Goal: Find specific page/section: Find specific page/section

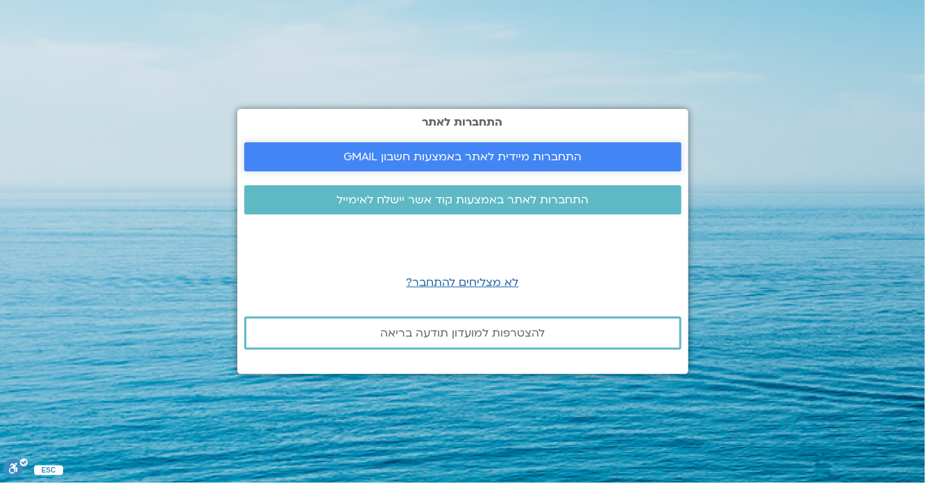
click at [570, 163] on span "התחברות מיידית לאתר באמצעות חשבון GMAIL" at bounding box center [462, 157] width 238 height 12
click at [600, 163] on span "התחברות מיידית לאתר באמצעות חשבון GMAIL" at bounding box center [463, 157] width 404 height 12
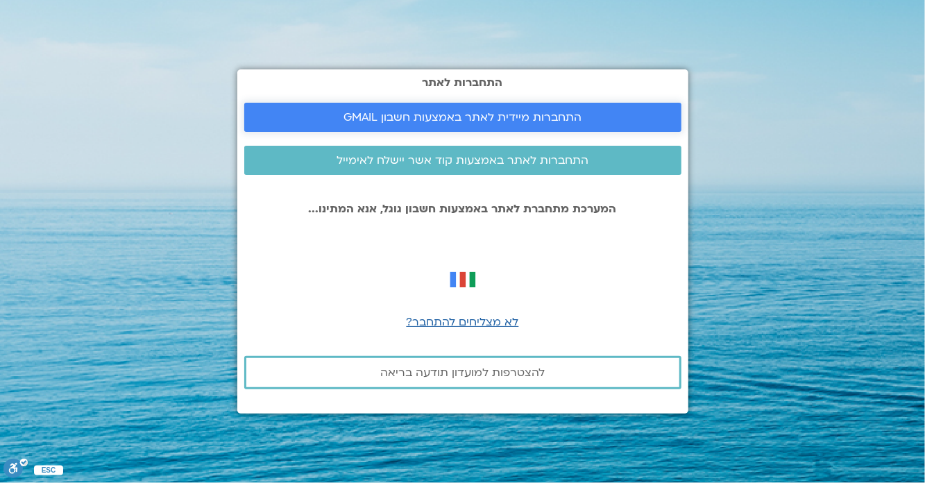
click at [580, 124] on span "התחברות מיידית לאתר באמצעות חשבון GMAIL" at bounding box center [463, 117] width 404 height 12
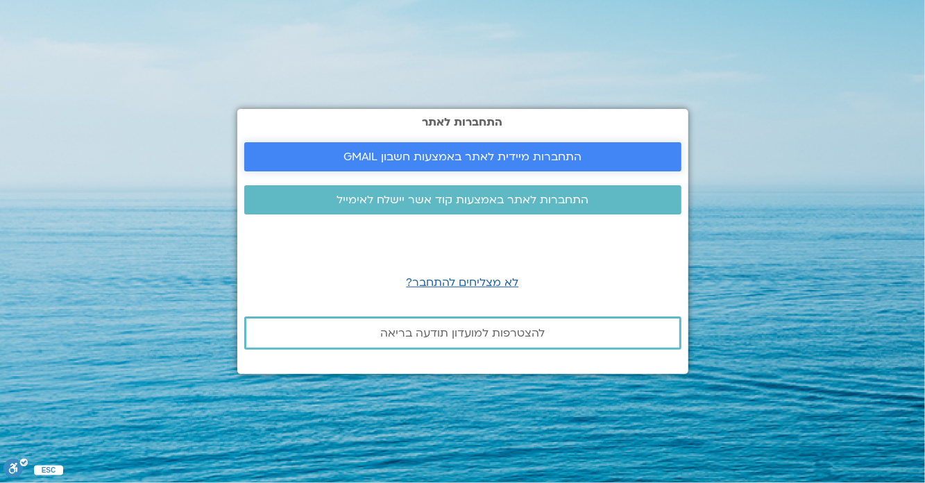
click at [597, 163] on span "התחברות מיידית לאתר באמצעות חשבון GMAIL" at bounding box center [463, 157] width 404 height 12
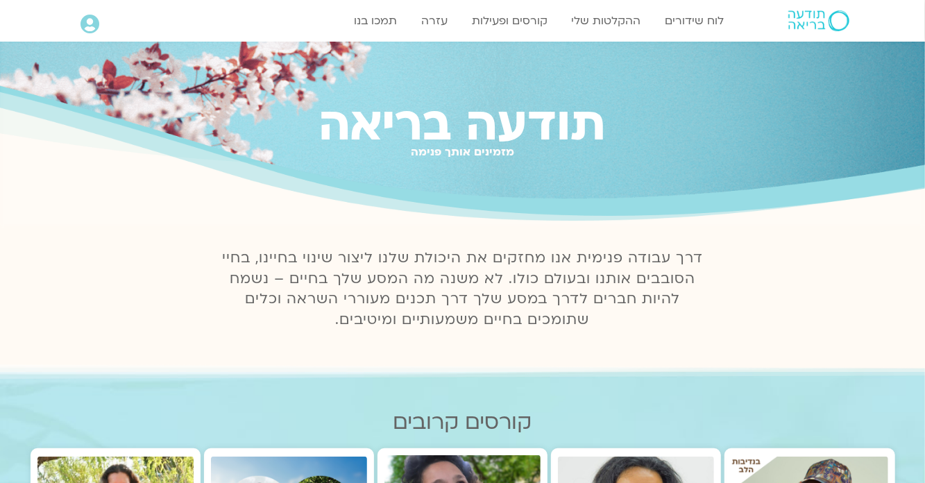
click at [695, 15] on link "לוח שידורים" at bounding box center [695, 21] width 73 height 26
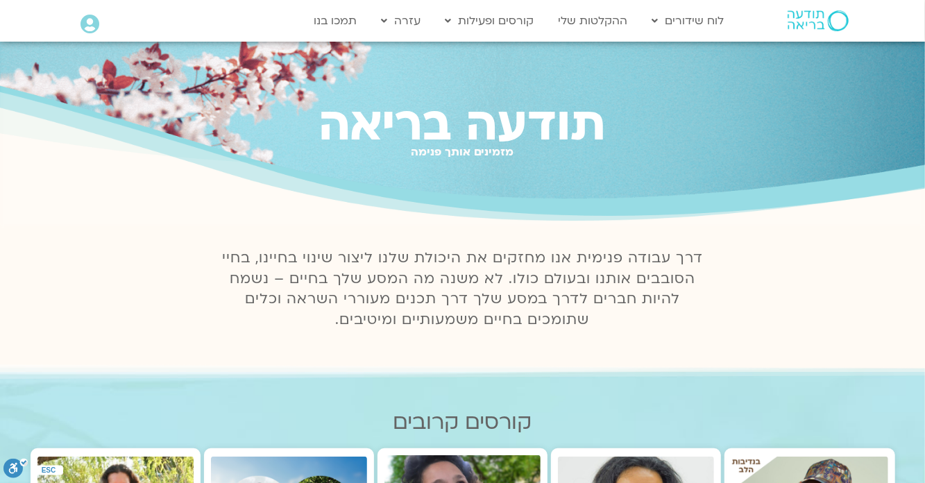
click at [743, 40] on link "לוח שידורים יומי" at bounding box center [721, 50] width 153 height 32
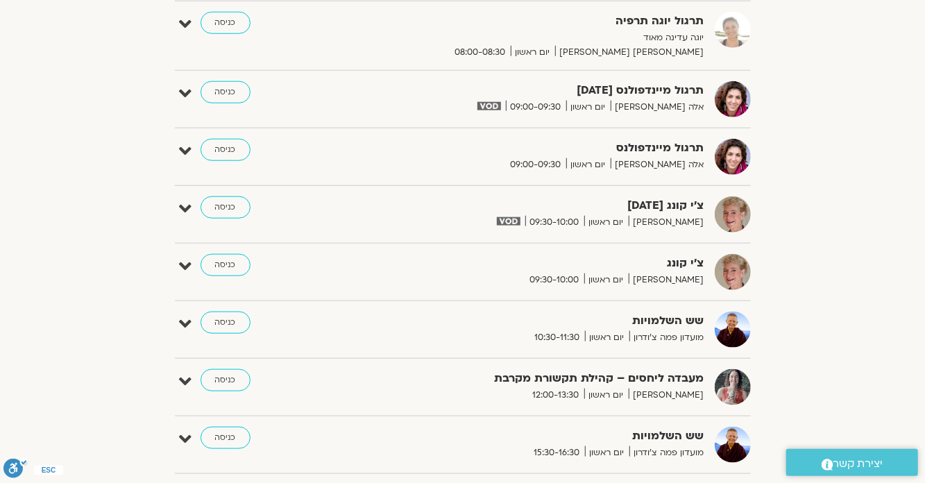
scroll to position [718, 0]
